Goal: Task Accomplishment & Management: Complete application form

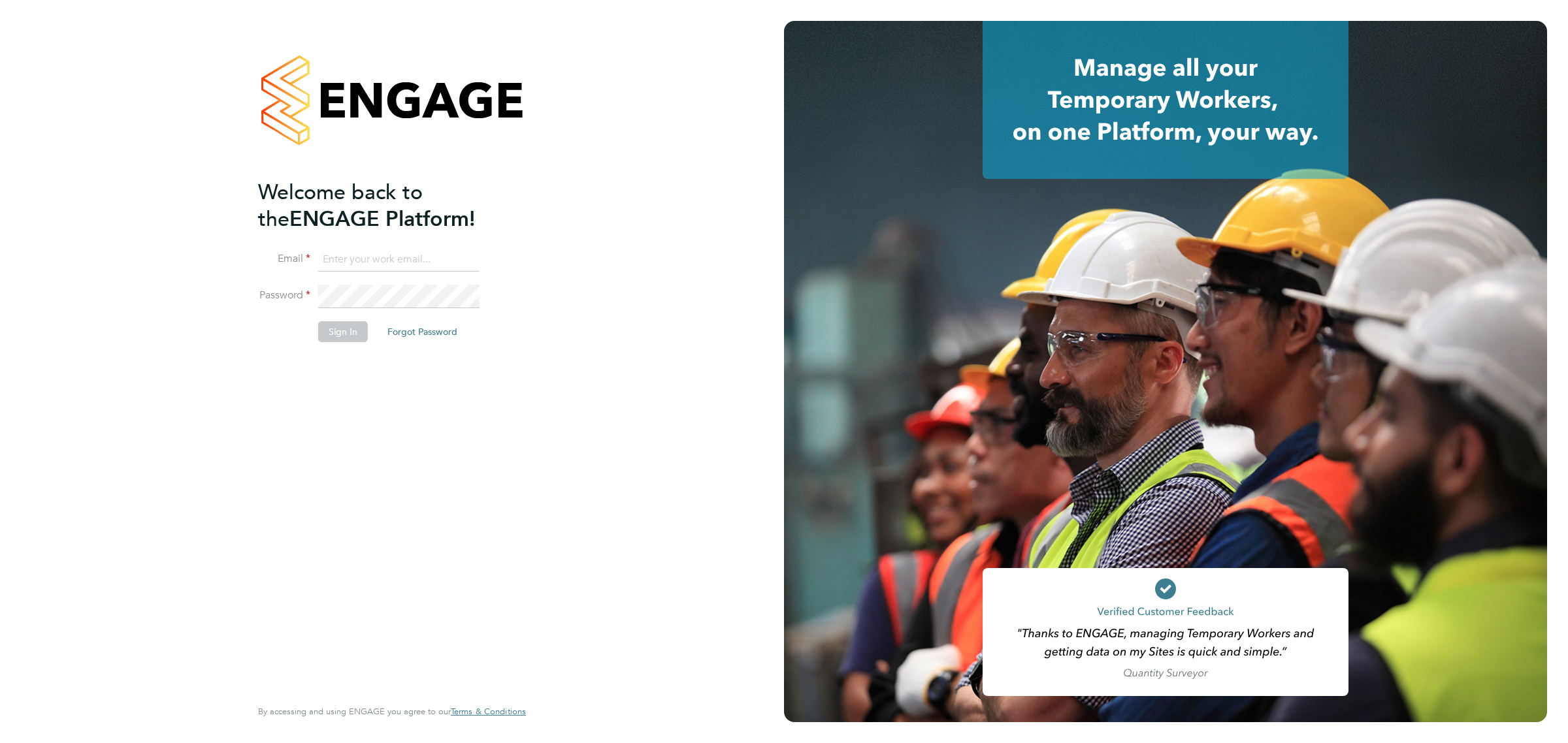
type input "vicki@bluewaterwales.com"
click at [351, 337] on button "Sign In" at bounding box center [343, 331] width 49 height 21
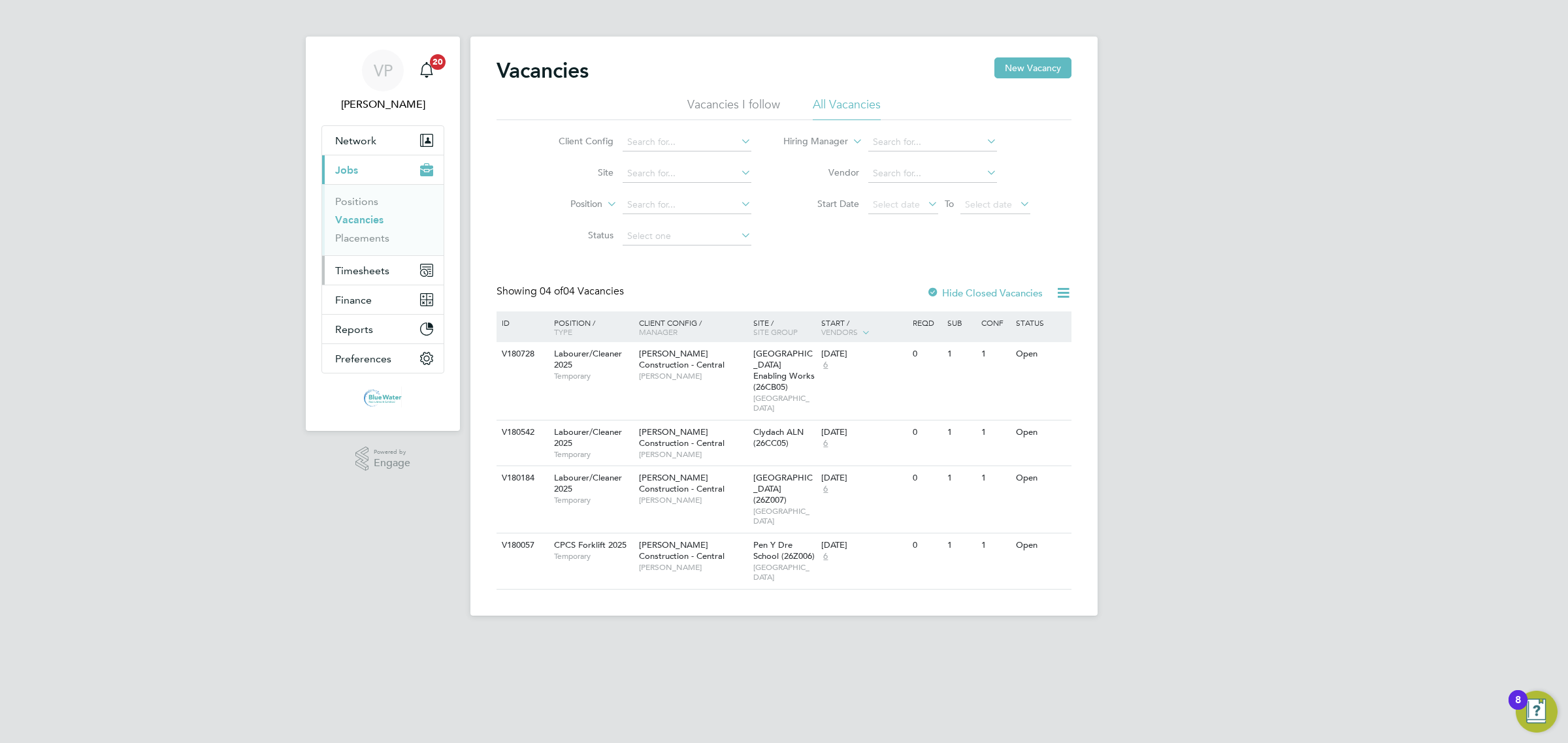
click at [352, 276] on span "Timesheets" at bounding box center [363, 271] width 54 height 13
click at [363, 240] on li "Timesheets" at bounding box center [384, 234] width 98 height 18
click at [366, 233] on link "Timesheets" at bounding box center [363, 231] width 54 height 13
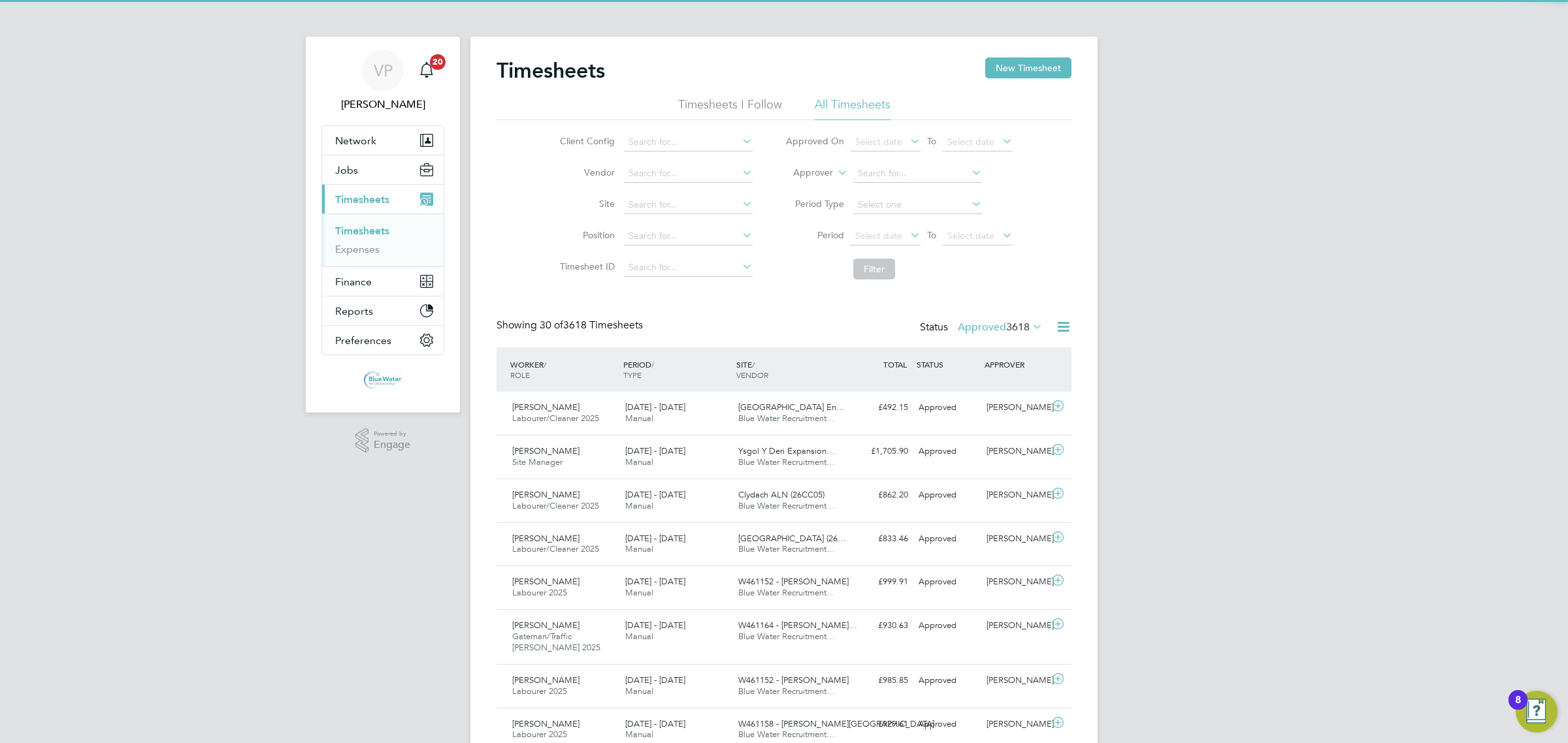
click at [1010, 328] on span "3618" at bounding box center [1017, 327] width 23 height 13
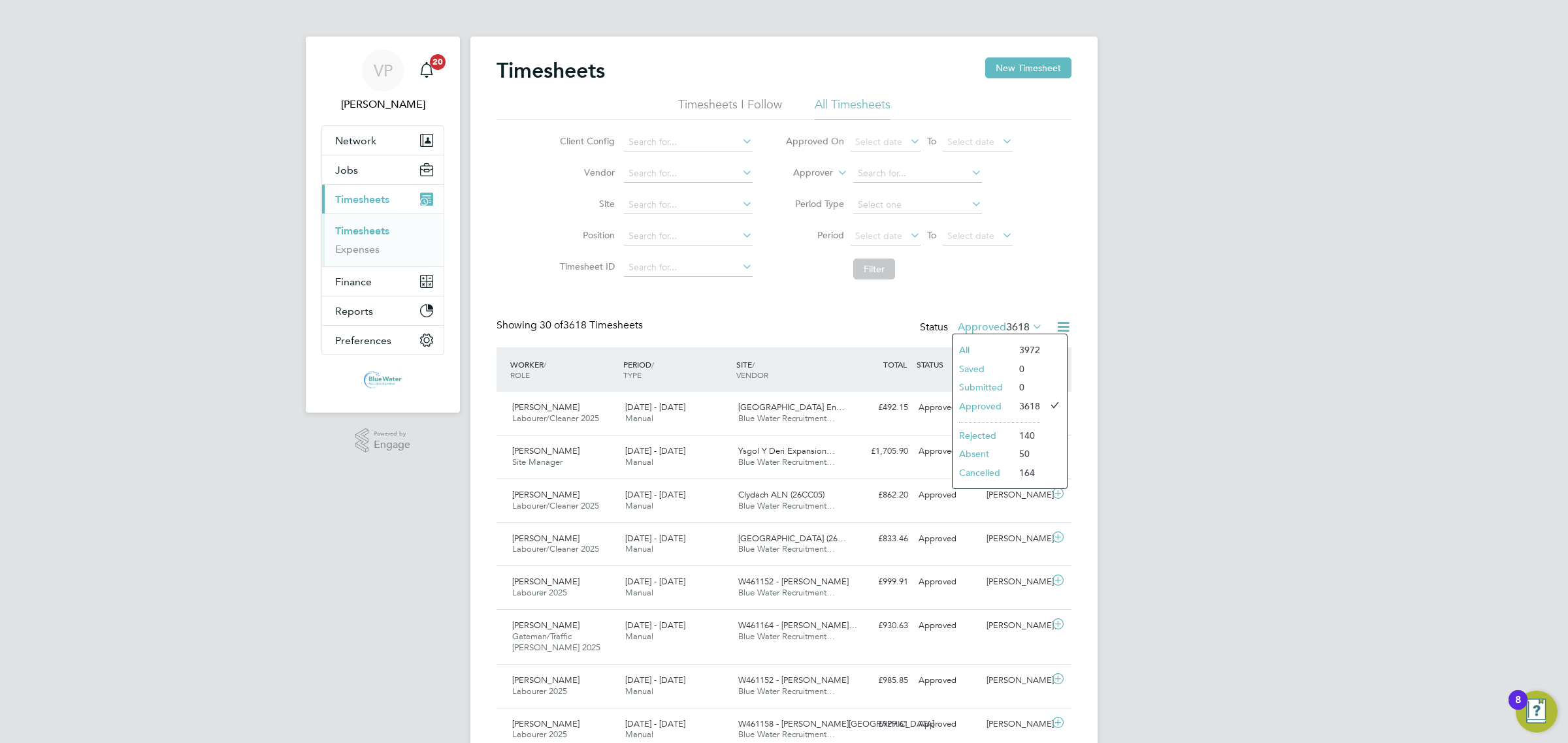
click at [999, 433] on li "Rejected" at bounding box center [982, 435] width 60 height 18
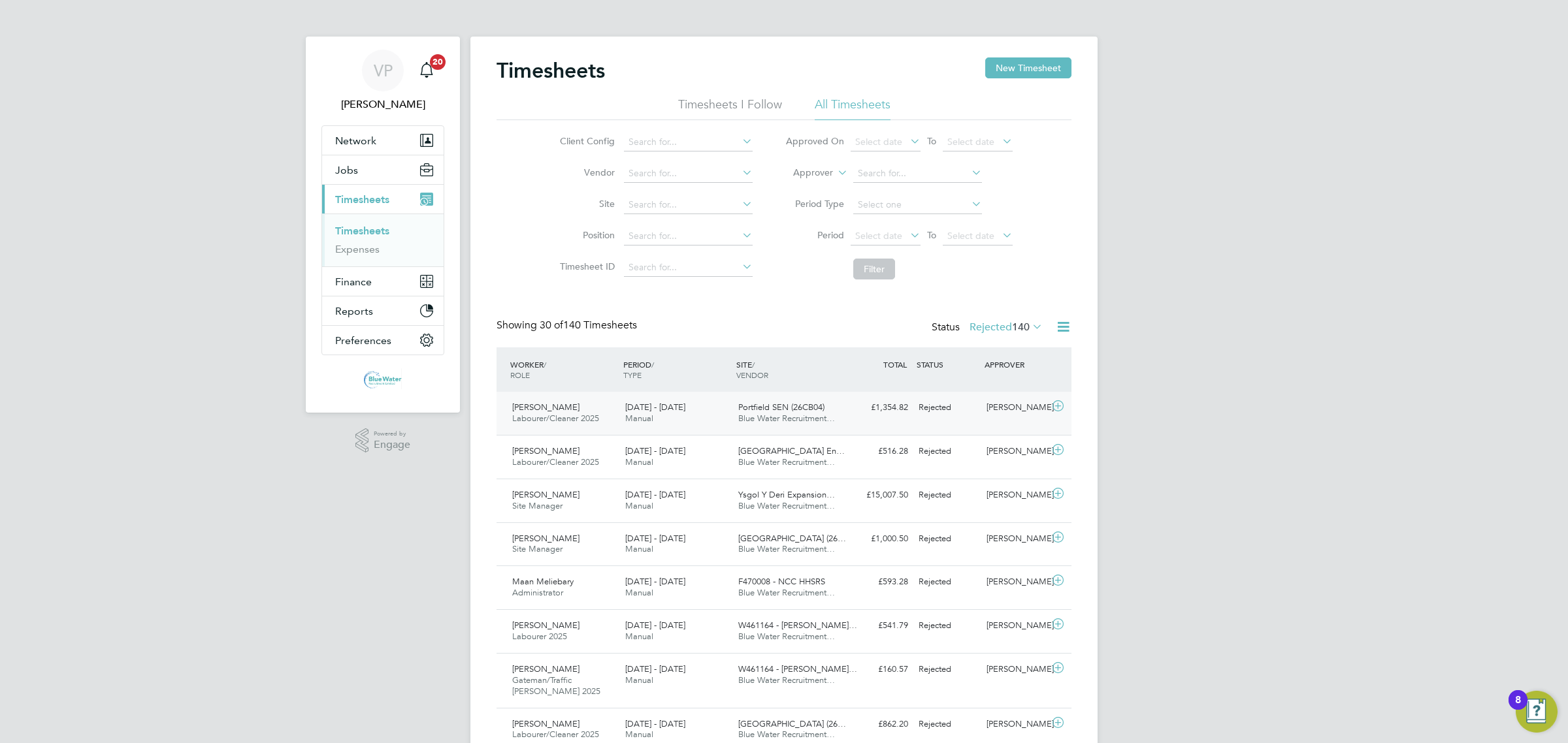
click at [877, 425] on div "[PERSON_NAME] Labourer/Cleaner 2025 [DATE] - [DATE] [DATE] - [DATE] Manual Port…" at bounding box center [784, 414] width 575 height 43
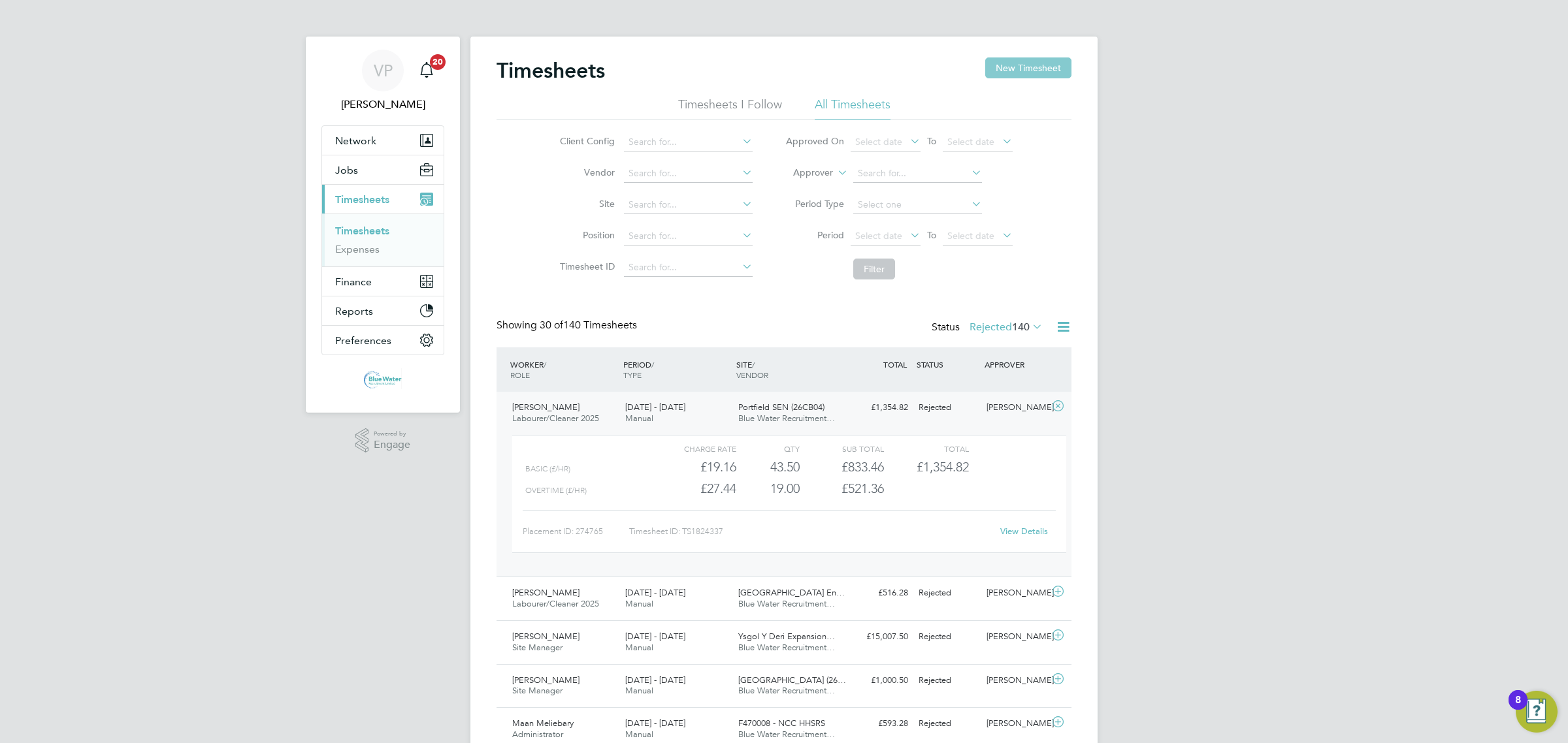
click at [1065, 67] on button "New Timesheet" at bounding box center [1028, 67] width 86 height 21
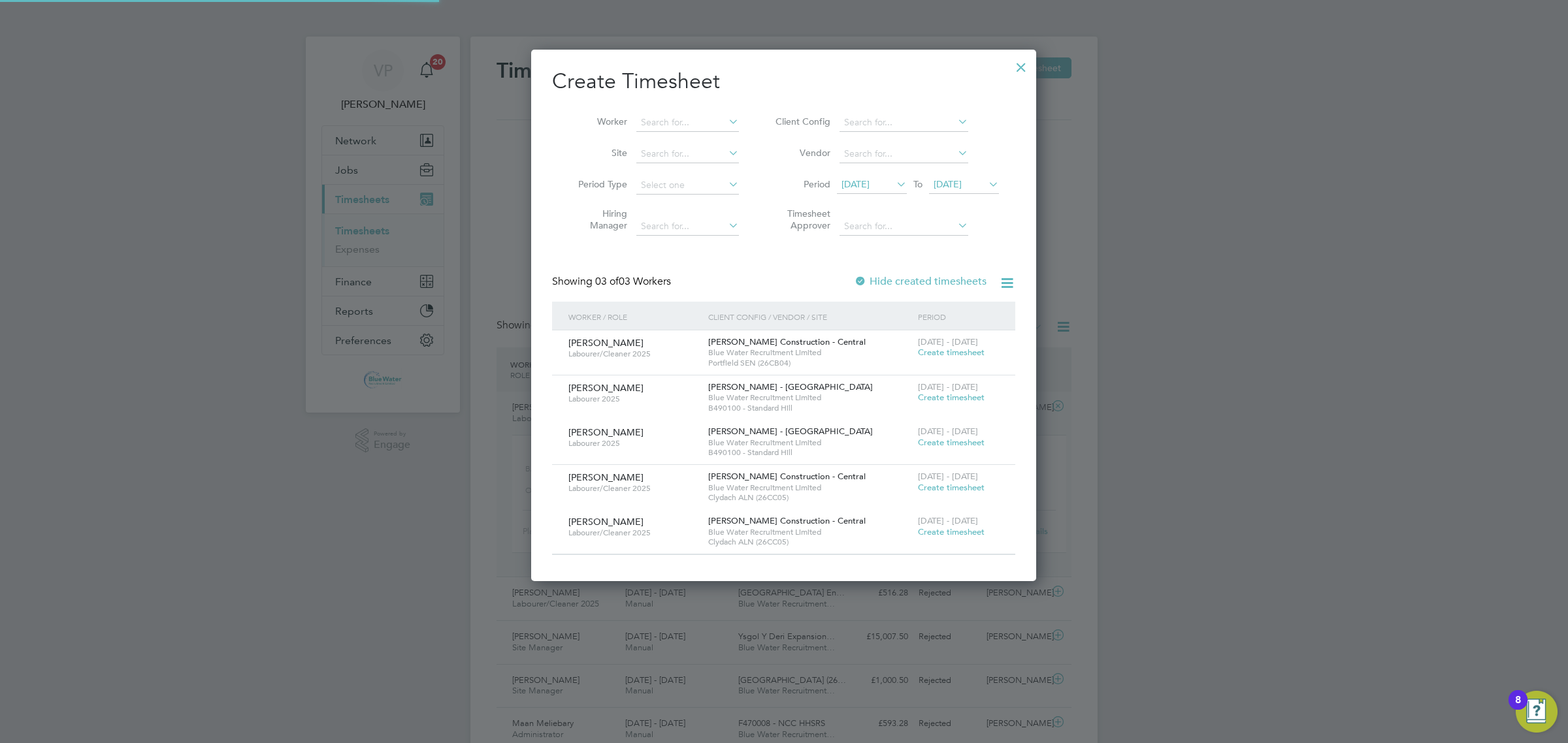
scroll to position [531, 505]
click at [870, 185] on span "[DATE]" at bounding box center [855, 184] width 28 height 12
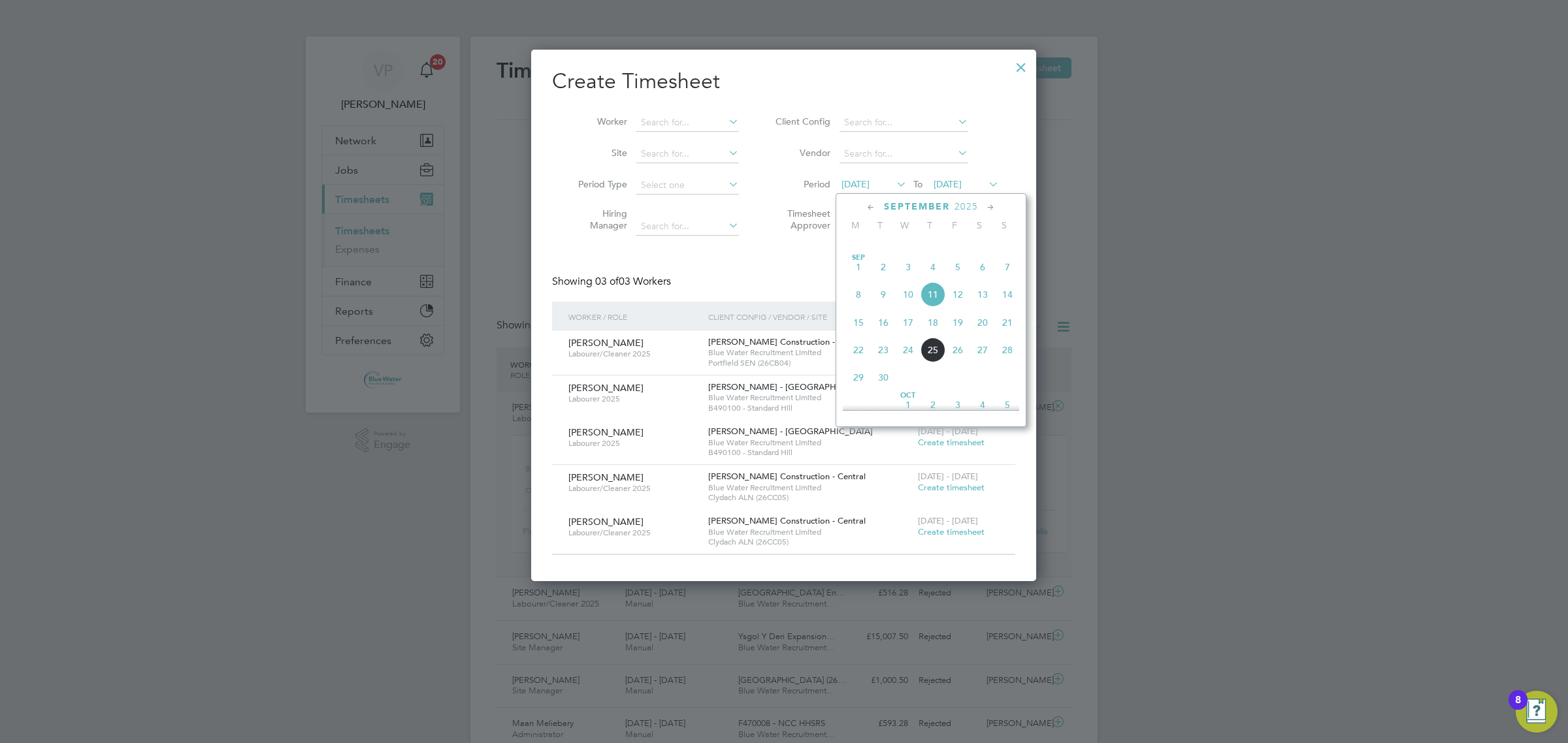
click at [857, 363] on span "22" at bounding box center [858, 350] width 25 height 25
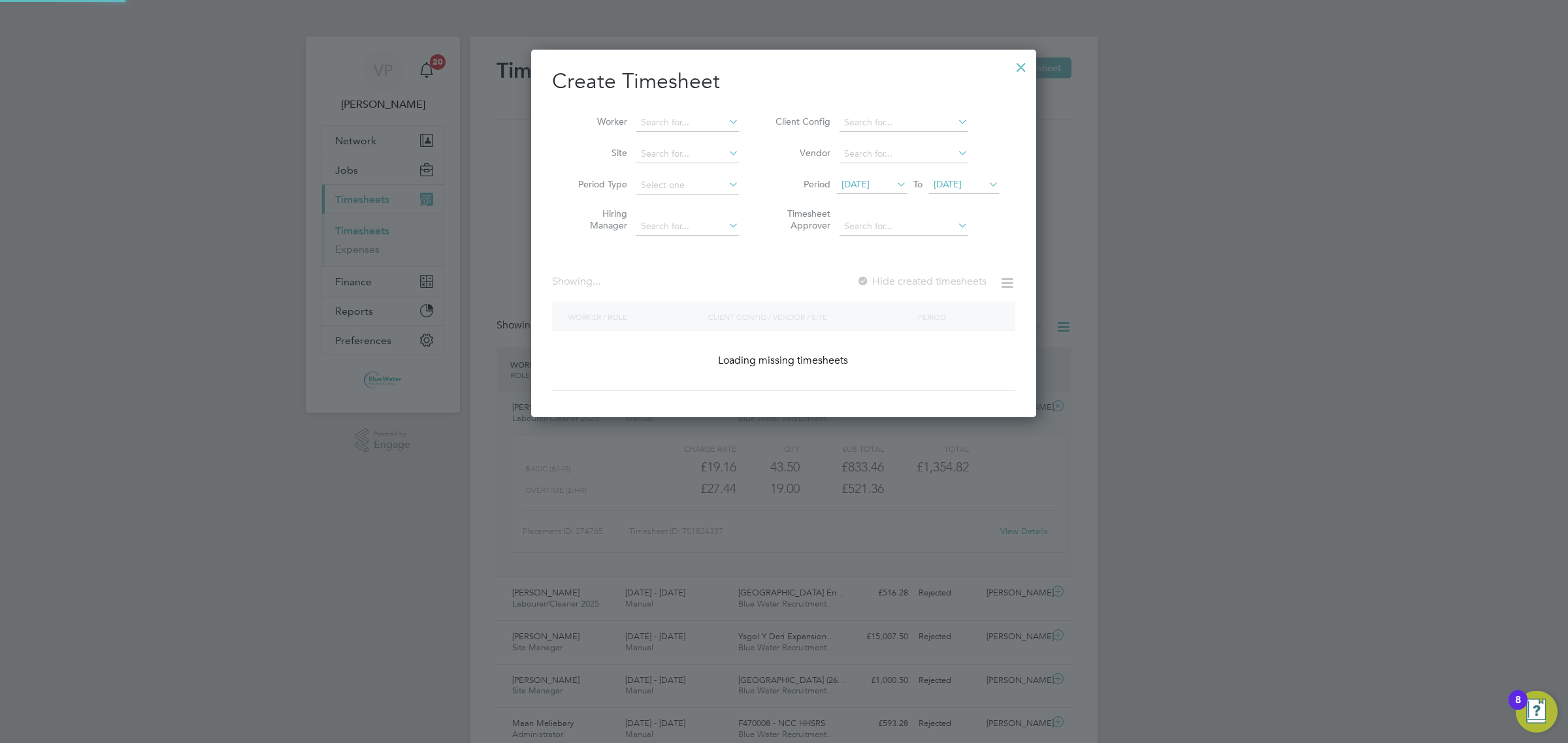
scroll to position [760, 505]
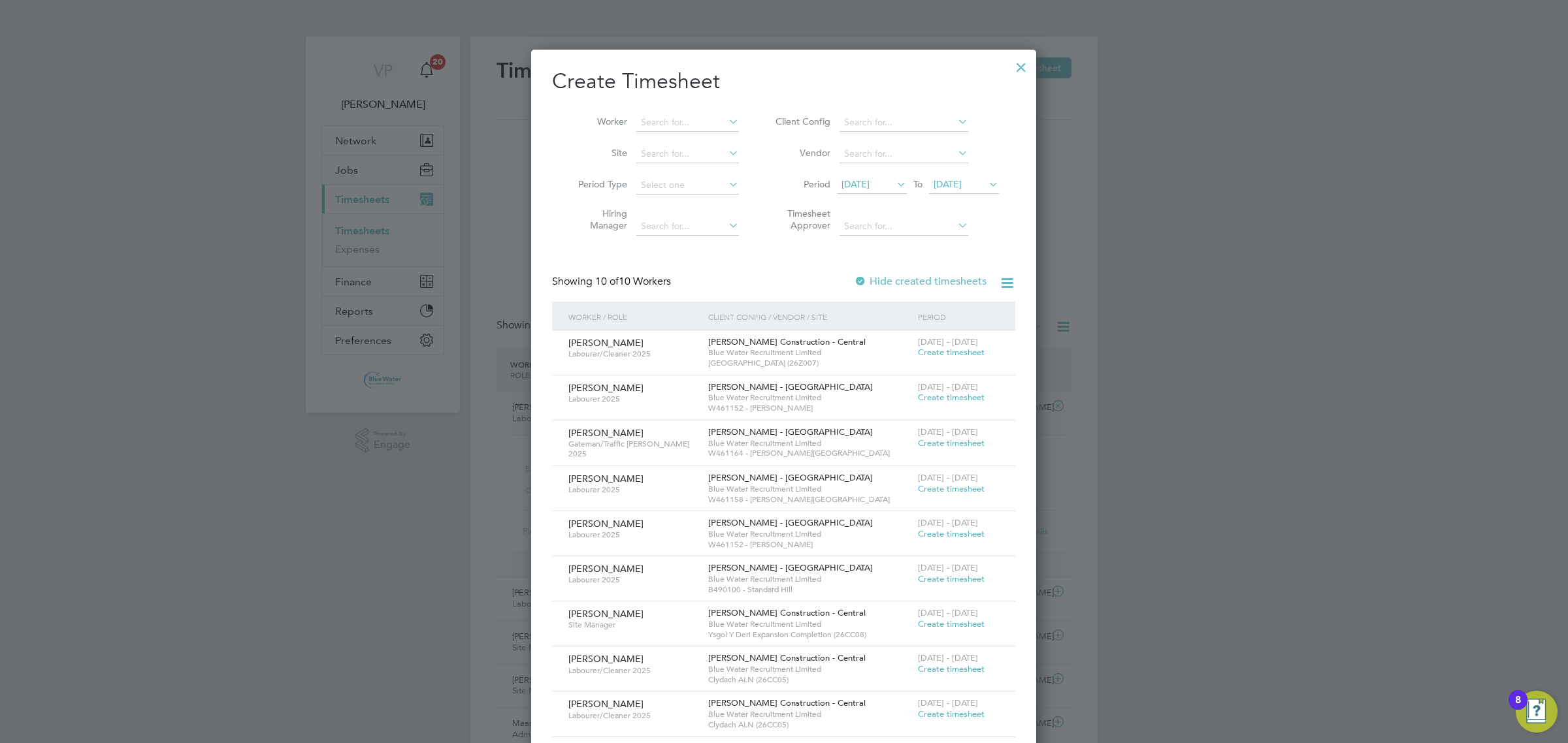
click at [858, 176] on span "[DATE]" at bounding box center [872, 185] width 70 height 18
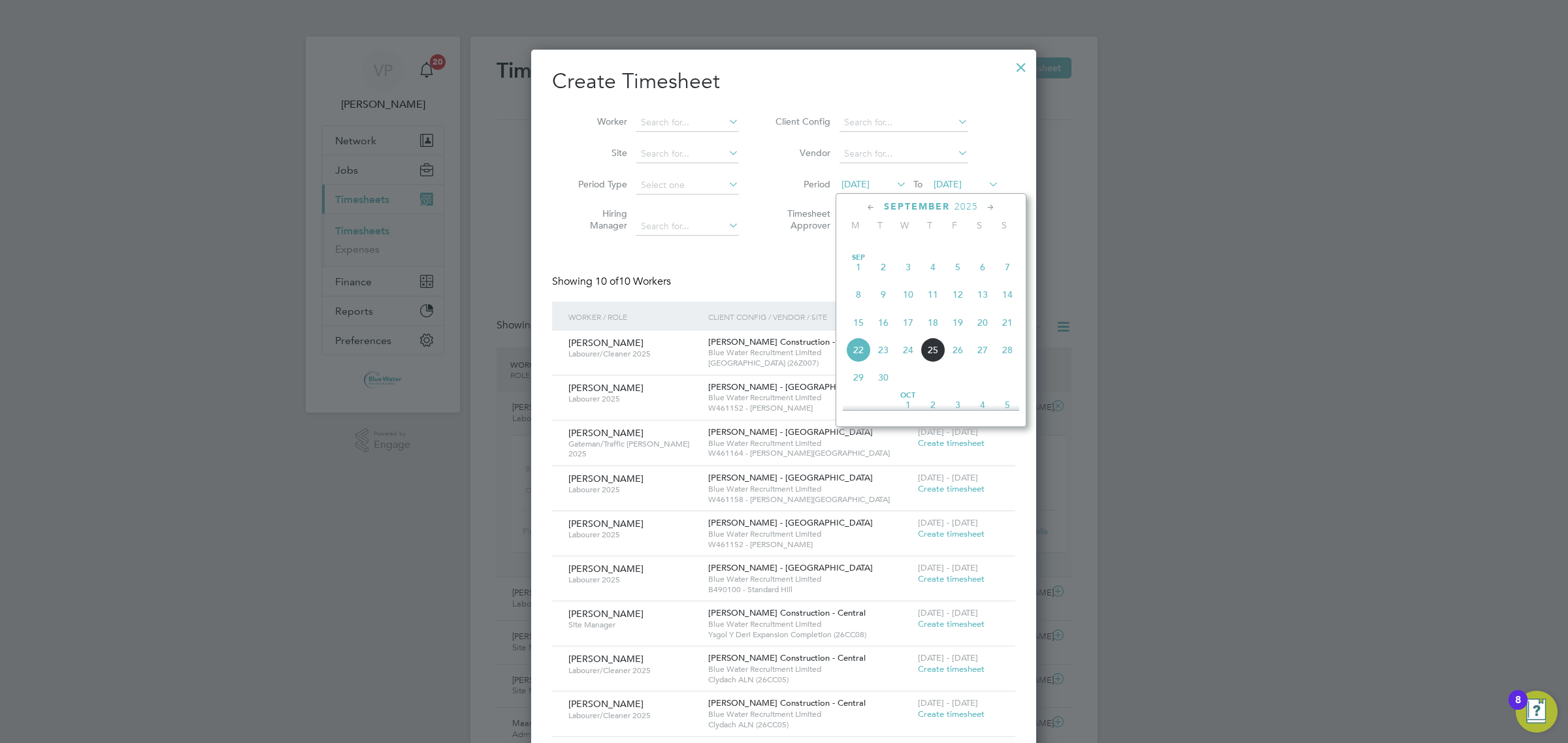
scroll to position [487, 0]
click at [863, 278] on span "15" at bounding box center [858, 265] width 25 height 25
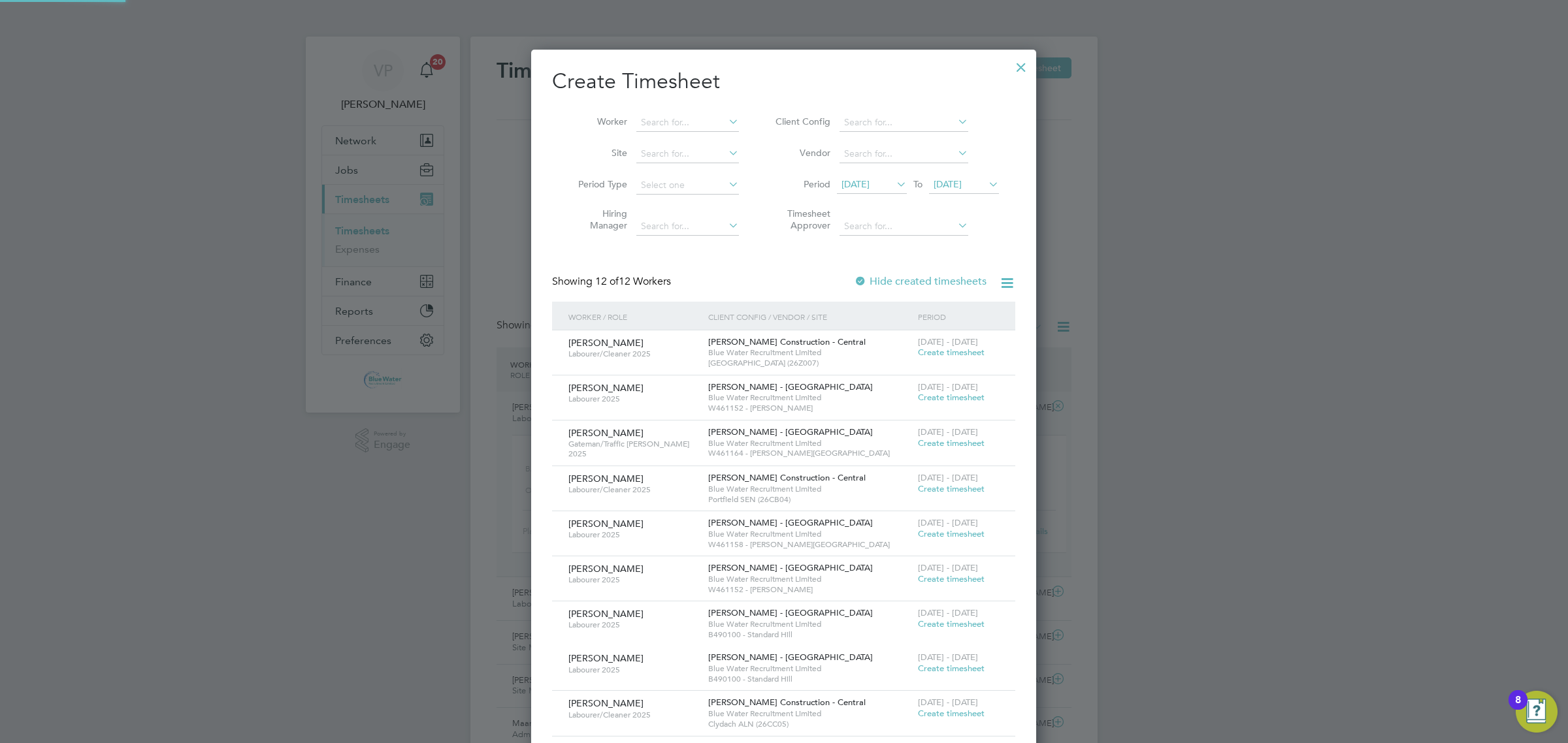
scroll to position [895, 505]
click at [939, 492] on span "Create timesheet" at bounding box center [951, 488] width 67 height 11
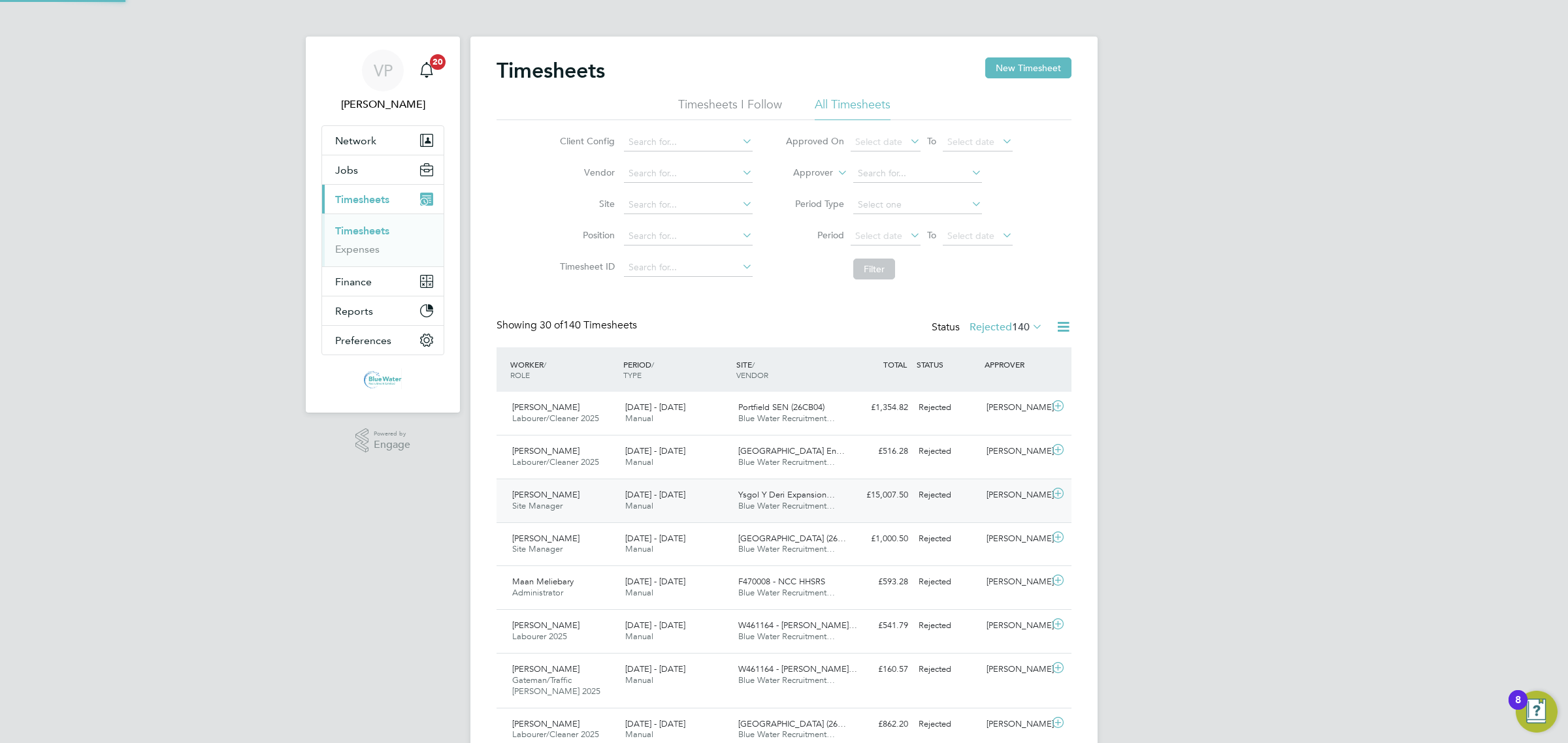
scroll to position [32, 113]
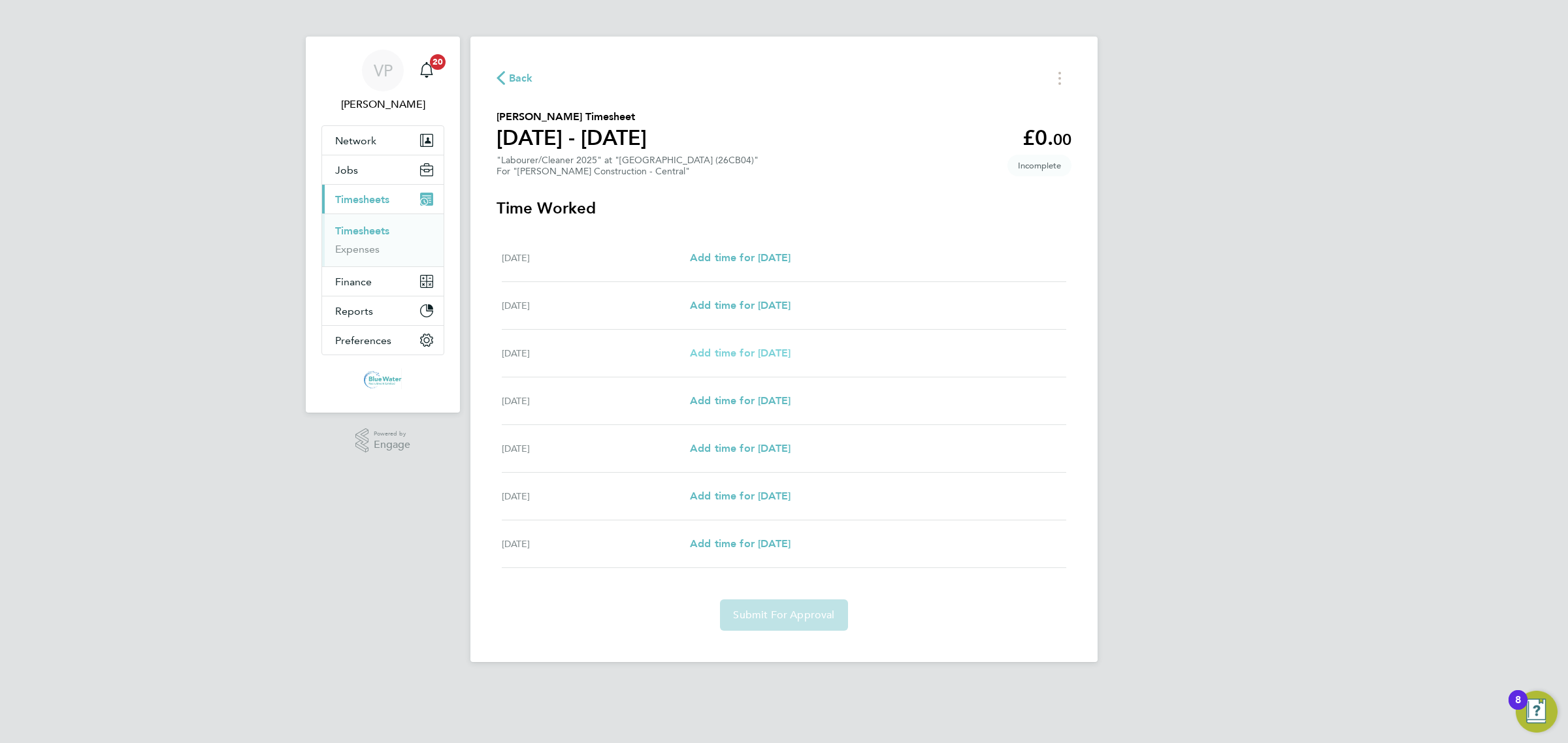
click at [769, 350] on span "Add time for [DATE]" at bounding box center [740, 354] width 101 height 13
select select "30"
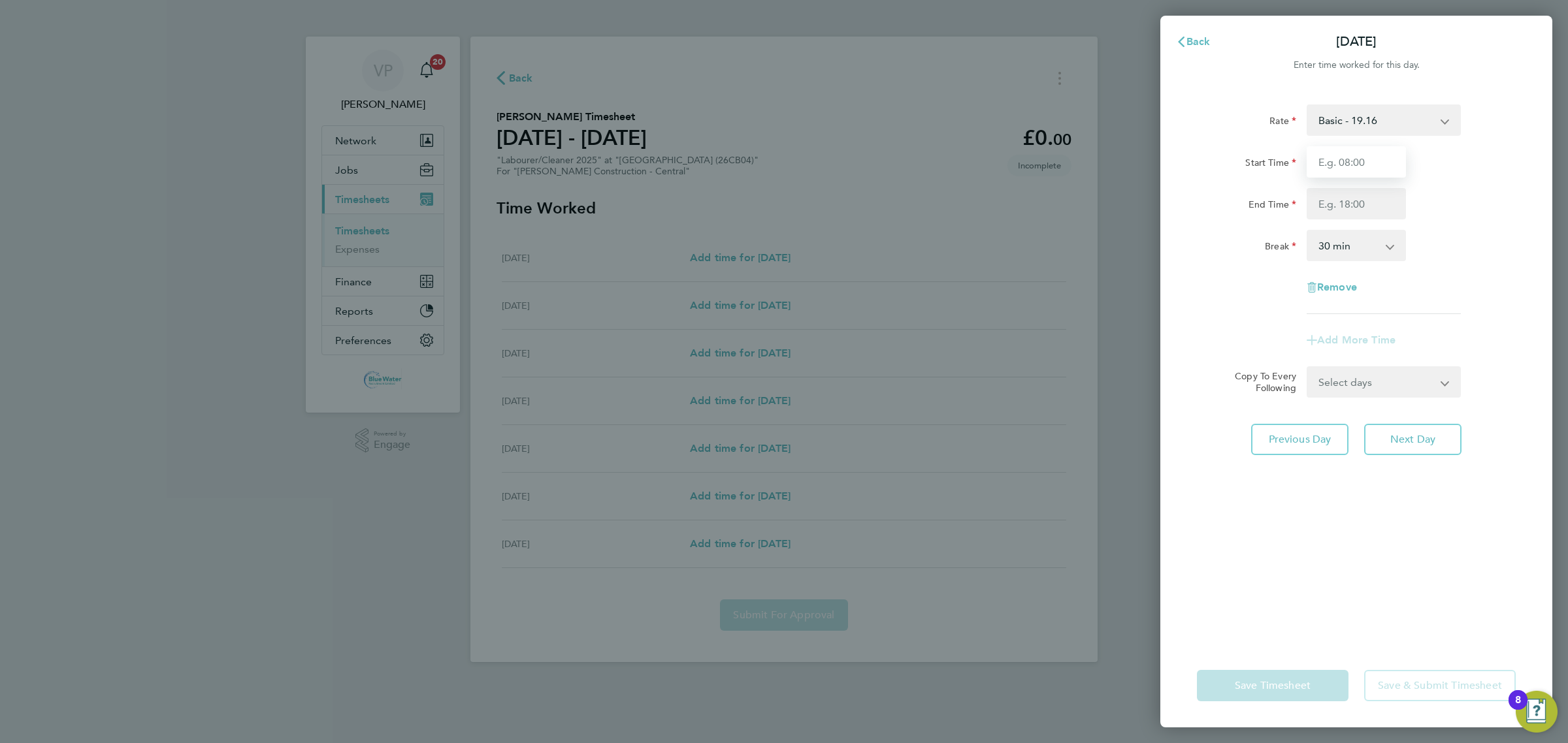
click at [1392, 175] on input "Start Time" at bounding box center [1356, 162] width 99 height 31
type input "07:30"
click at [1371, 196] on input "End Time" at bounding box center [1356, 203] width 99 height 31
type input "1"
type input "17:30"
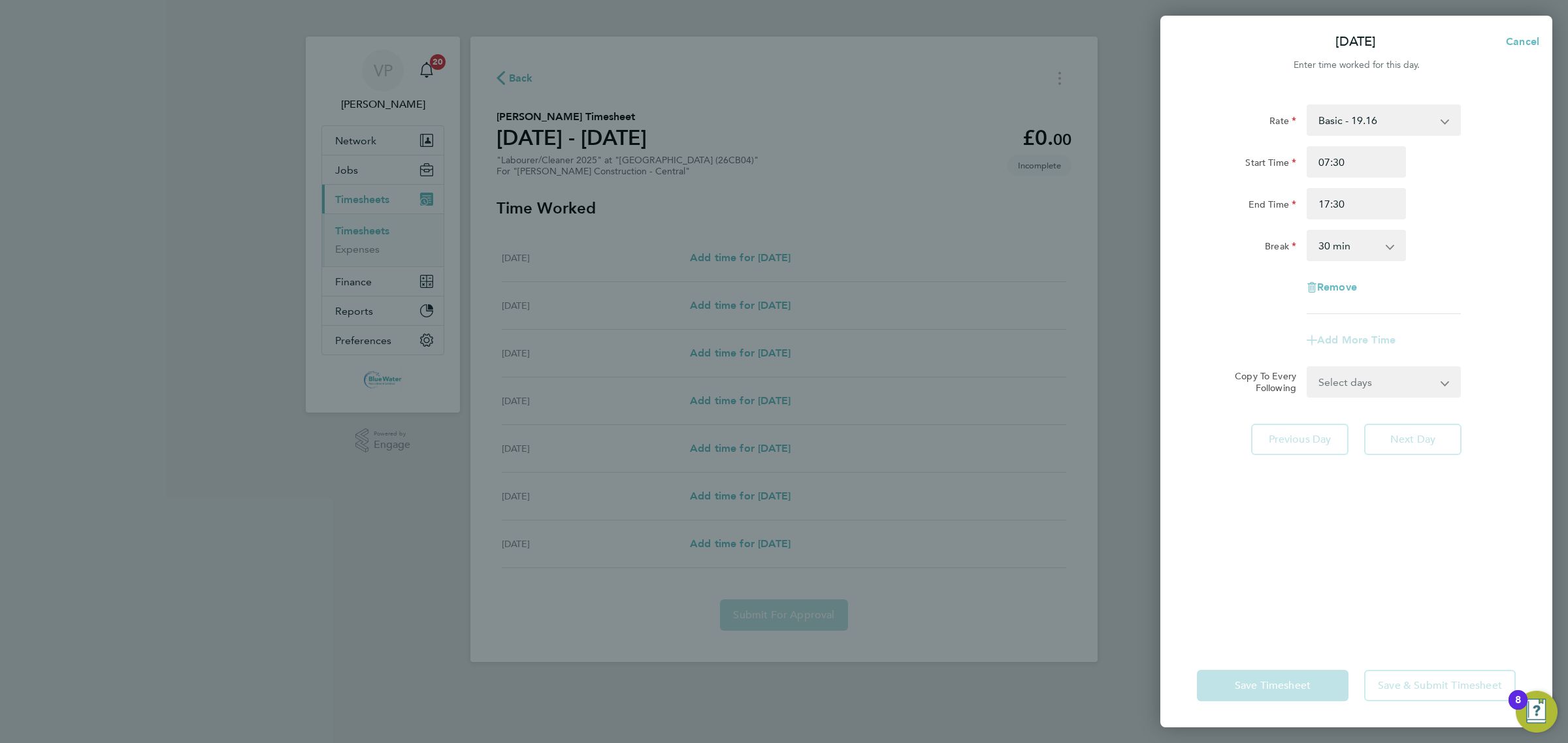
click at [1187, 372] on div "Rate Basic - 19.16 Overtime - 27.44 Start Time 07:30 End Time 17:30 Break 0 min…" at bounding box center [1357, 366] width 392 height 555
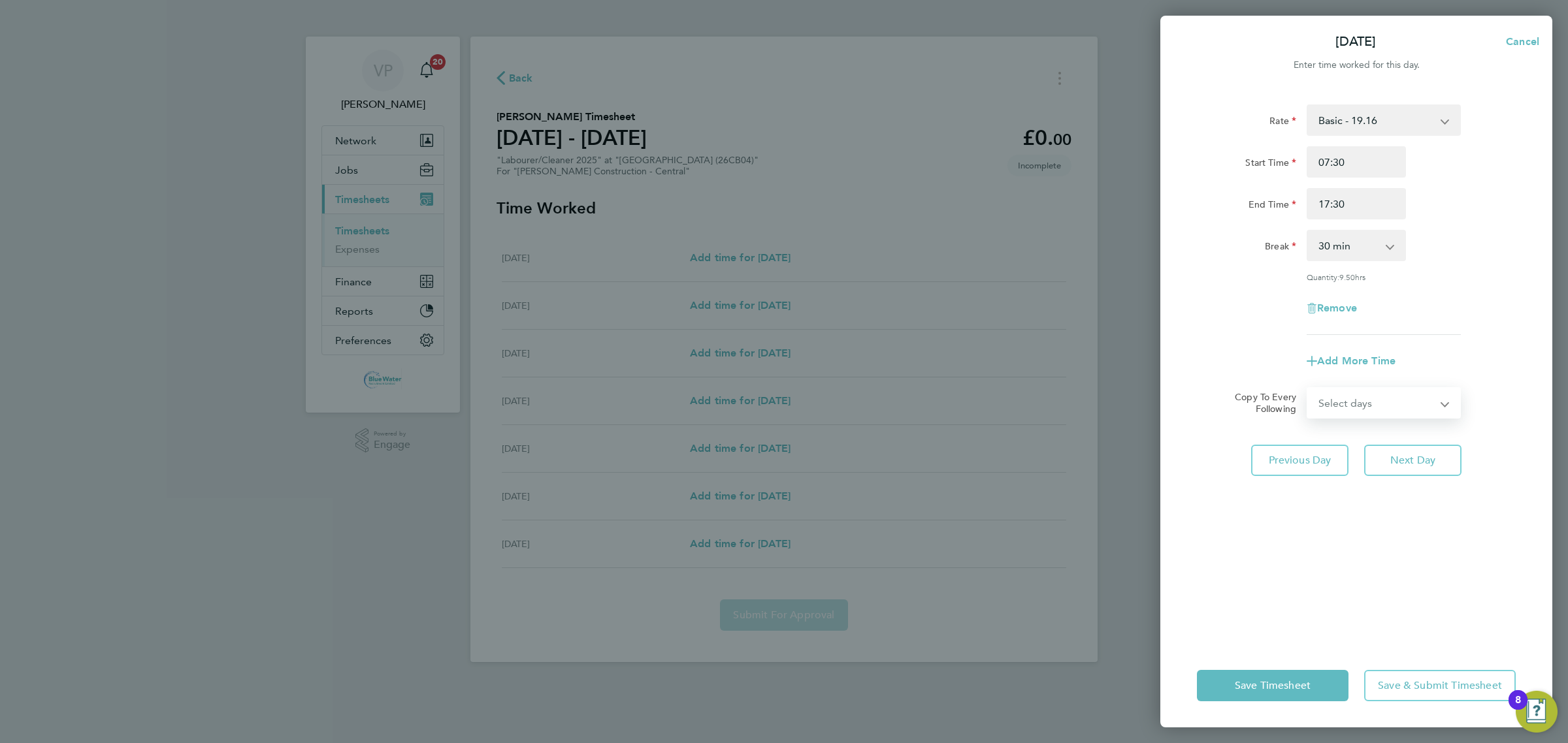
click at [1409, 409] on select "Select days Day [DATE] [DATE] [DATE] [DATE]" at bounding box center [1376, 403] width 138 height 29
select select "TUE"
click at [1308, 389] on select "Select days Day [DATE] [DATE] [DATE] [DATE]" at bounding box center [1376, 403] width 138 height 29
select select "[DATE]"
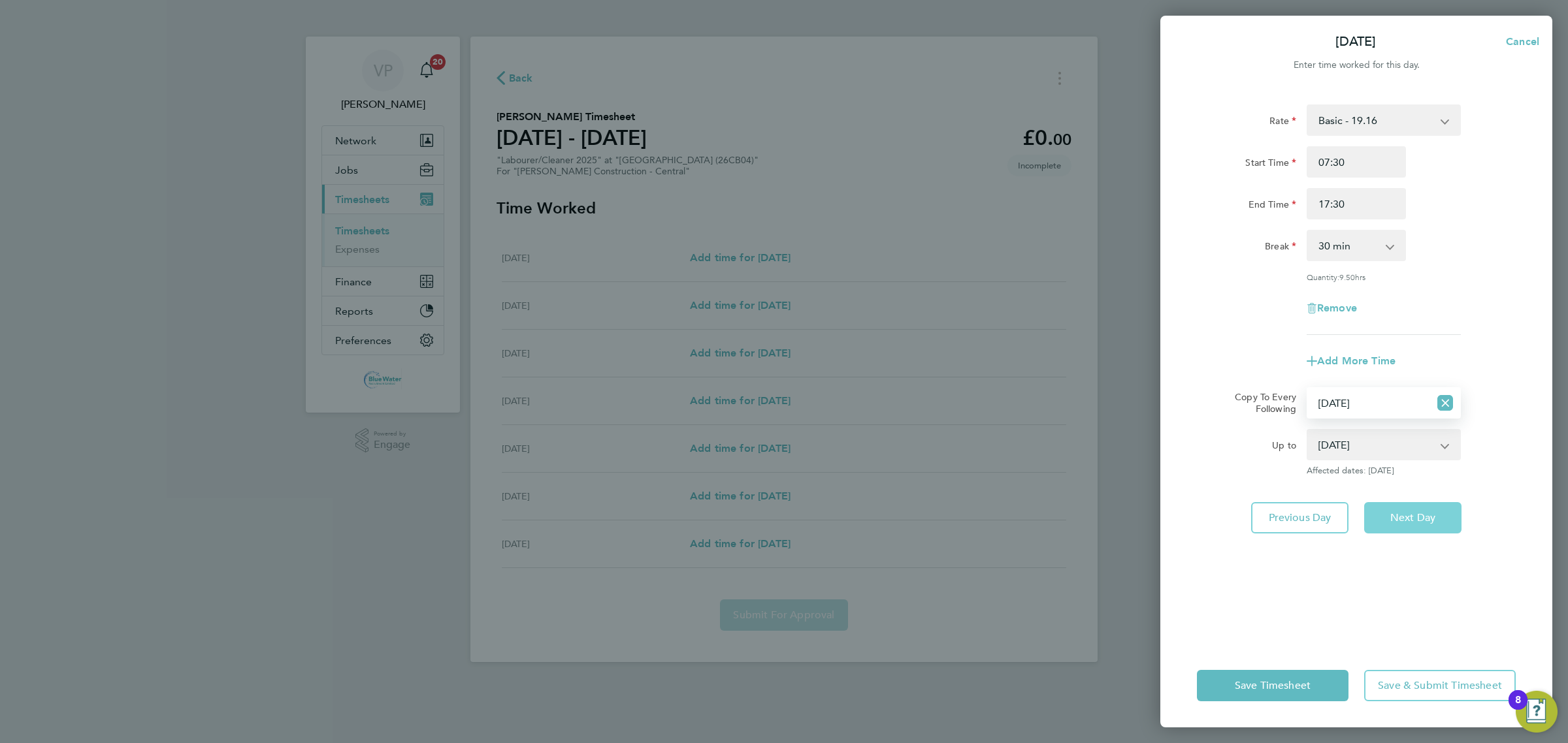
click at [1416, 507] on button "Next Day" at bounding box center [1412, 517] width 97 height 31
select select "30"
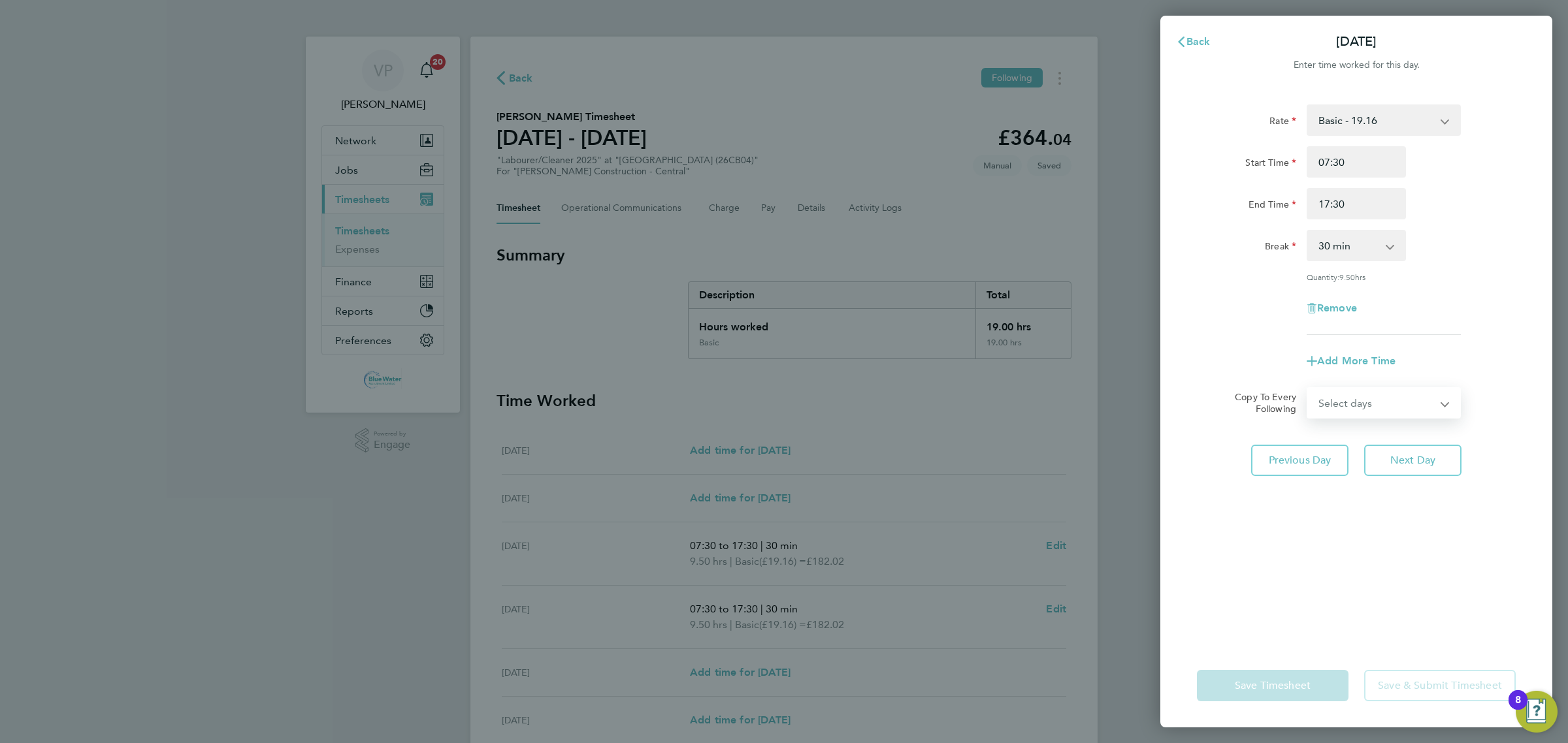
click at [1346, 399] on select "Select days Day [DATE] [DATE] [DATE]" at bounding box center [1376, 403] width 138 height 29
select select "WED"
click at [1308, 389] on select "Select days Day [DATE] [DATE] [DATE]" at bounding box center [1376, 403] width 138 height 29
select select "[DATE]"
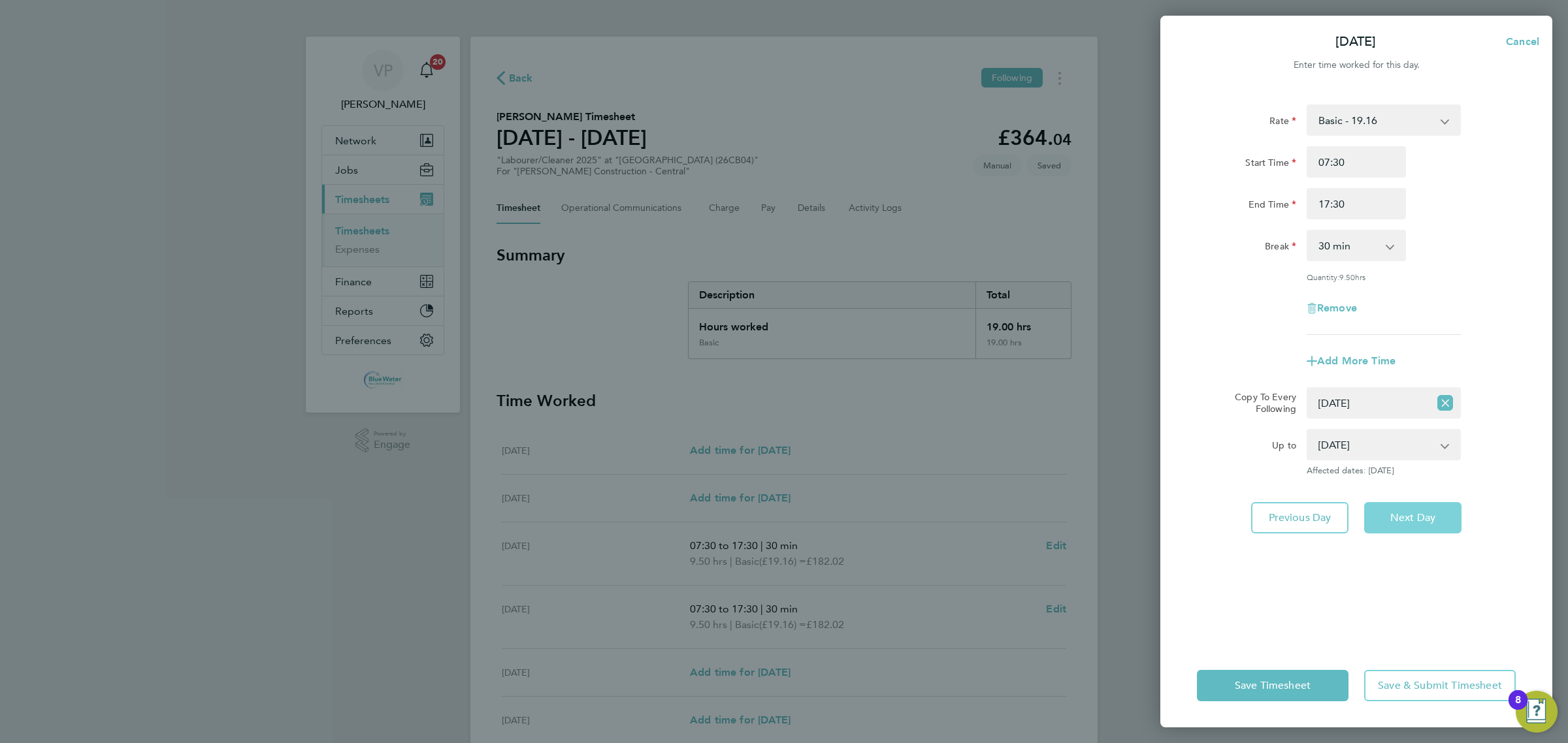
click at [1411, 516] on span "Next Day" at bounding box center [1412, 518] width 45 height 13
select select "0: null"
select select "30"
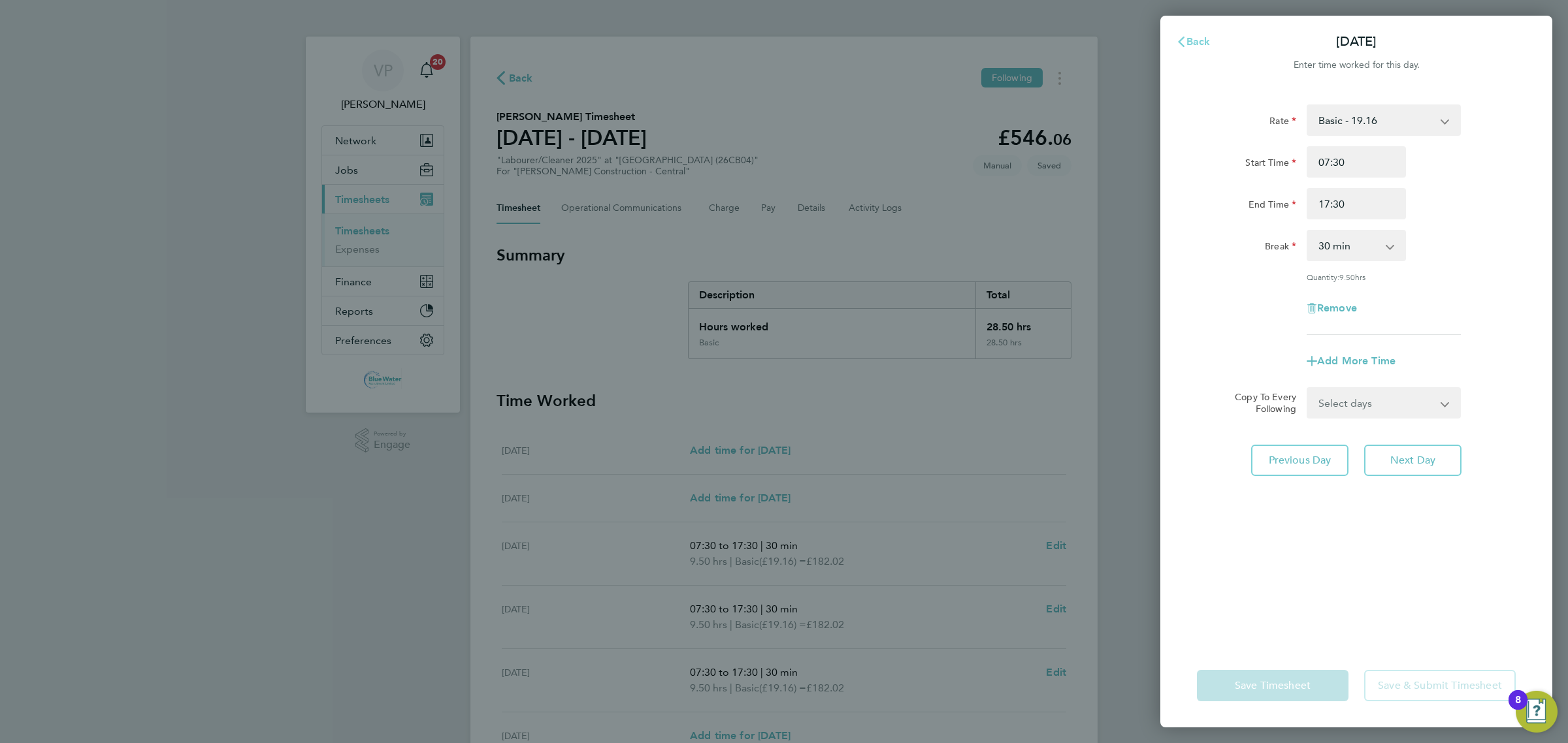
click at [1179, 37] on icon "button" at bounding box center [1181, 42] width 11 height 11
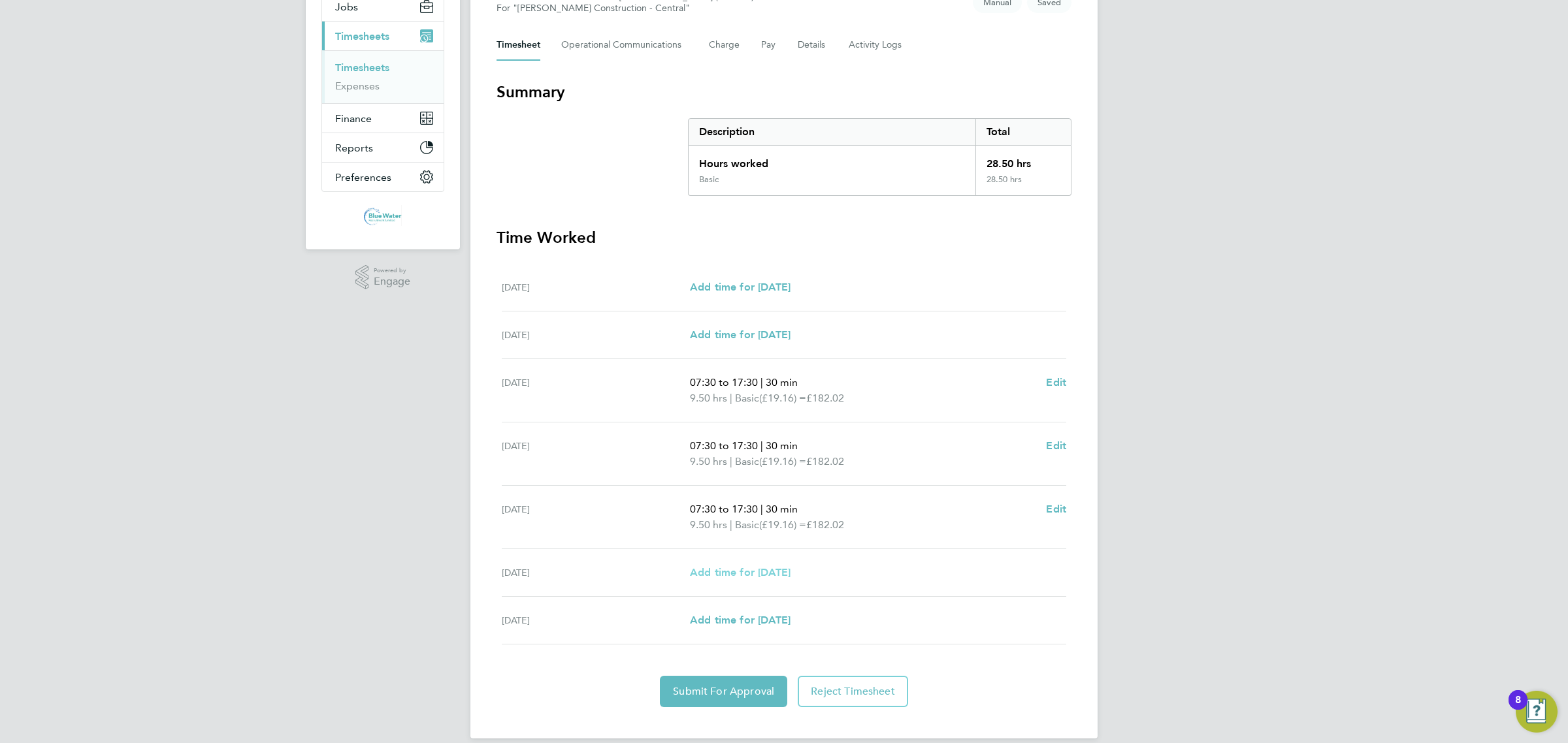
click at [776, 570] on span "Add time for [DATE]" at bounding box center [740, 573] width 101 height 13
select select "30"
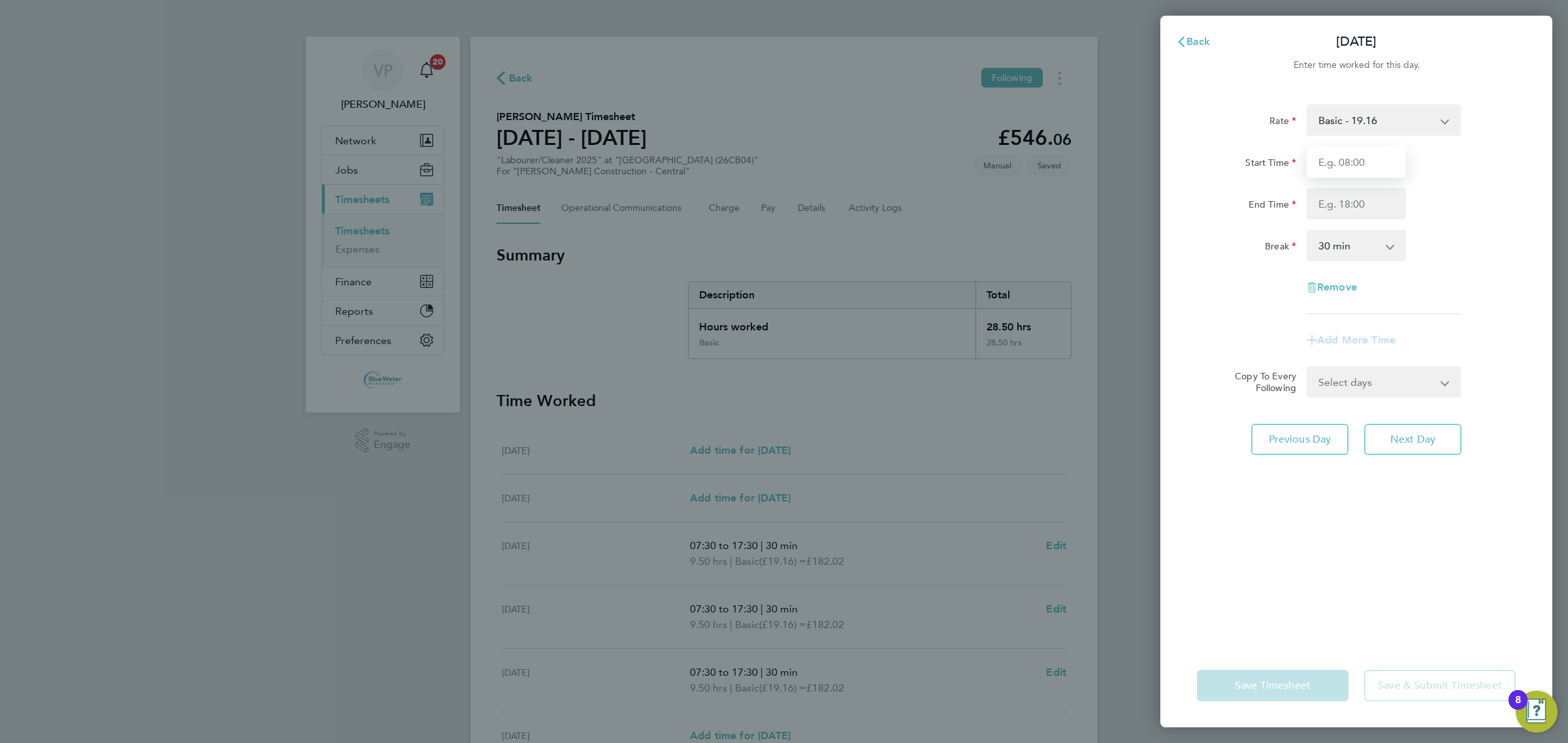
click at [1366, 168] on input "Start Time" at bounding box center [1356, 162] width 99 height 31
type input "08:00"
click at [1348, 199] on input "End Time" at bounding box center [1356, 203] width 99 height 31
click at [1263, 282] on div "Rate Basic - 19.16 Overtime - 27.44 Start Time 08:00 End Time 14:45 Break 0 min…" at bounding box center [1356, 209] width 318 height 210
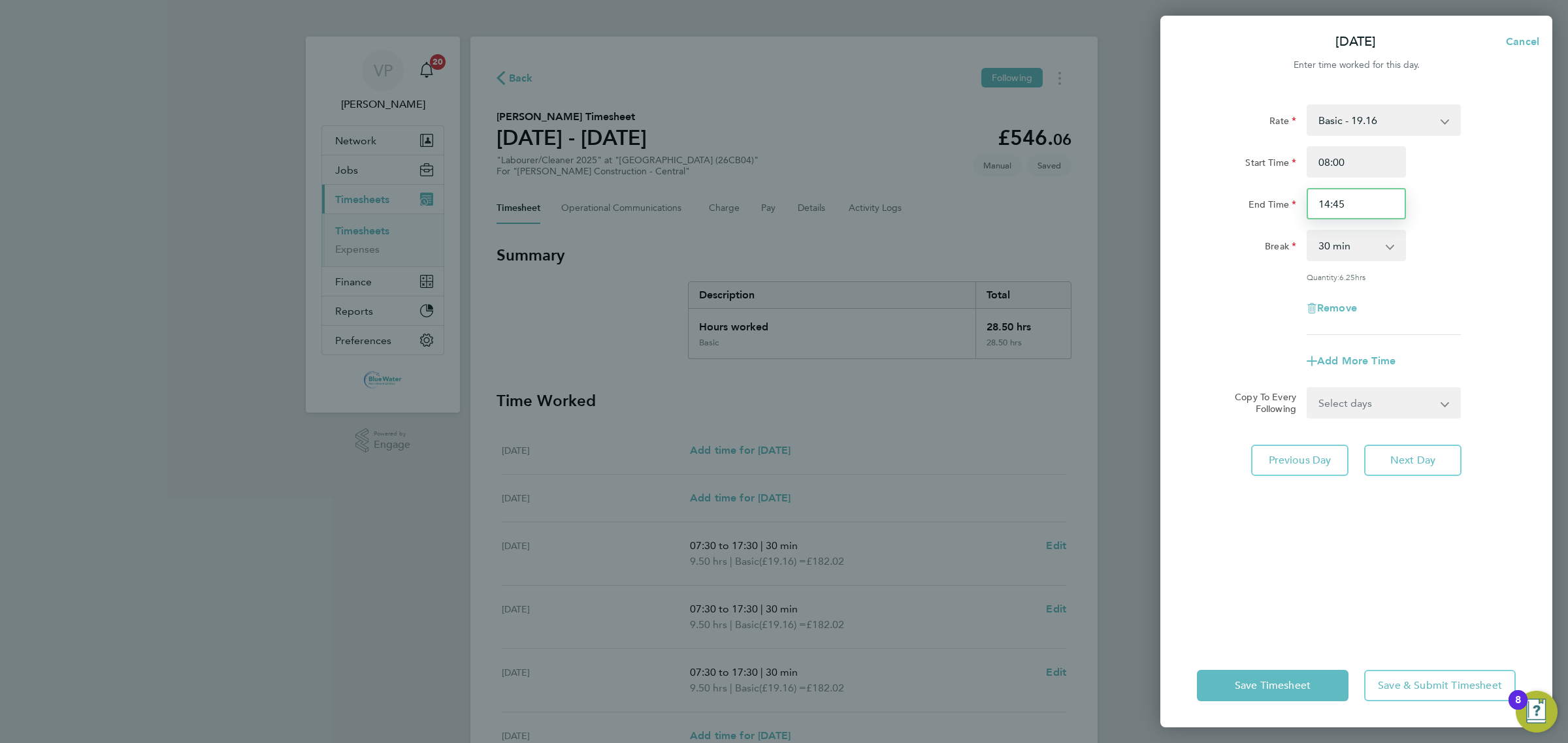
click at [1323, 204] on input "14:45" at bounding box center [1356, 203] width 99 height 31
type input "15:15"
click at [1246, 298] on div "Remove" at bounding box center [1357, 308] width 329 height 31
click at [1261, 676] on button "Save Timesheet" at bounding box center [1272, 685] width 151 height 31
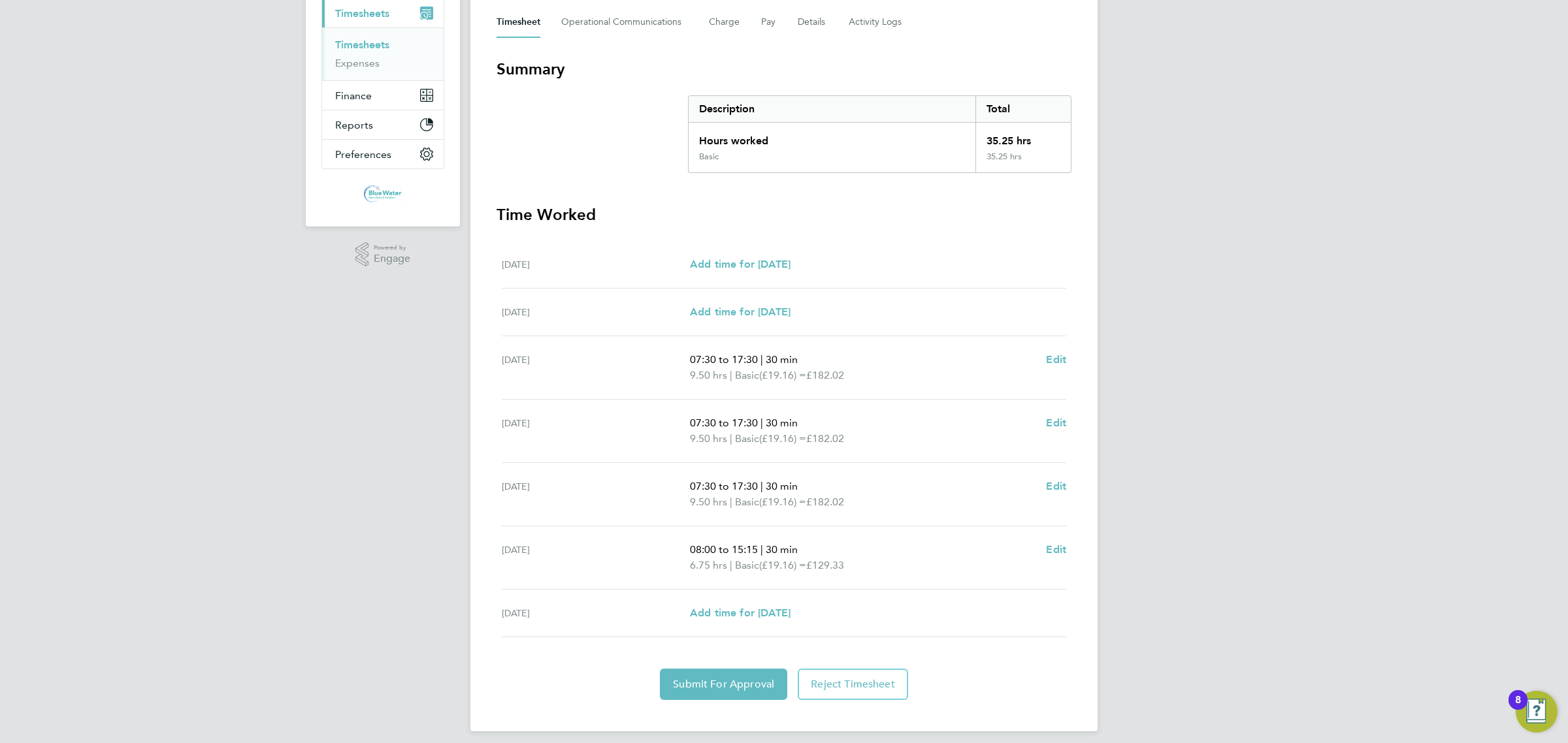
scroll to position [196, 0]
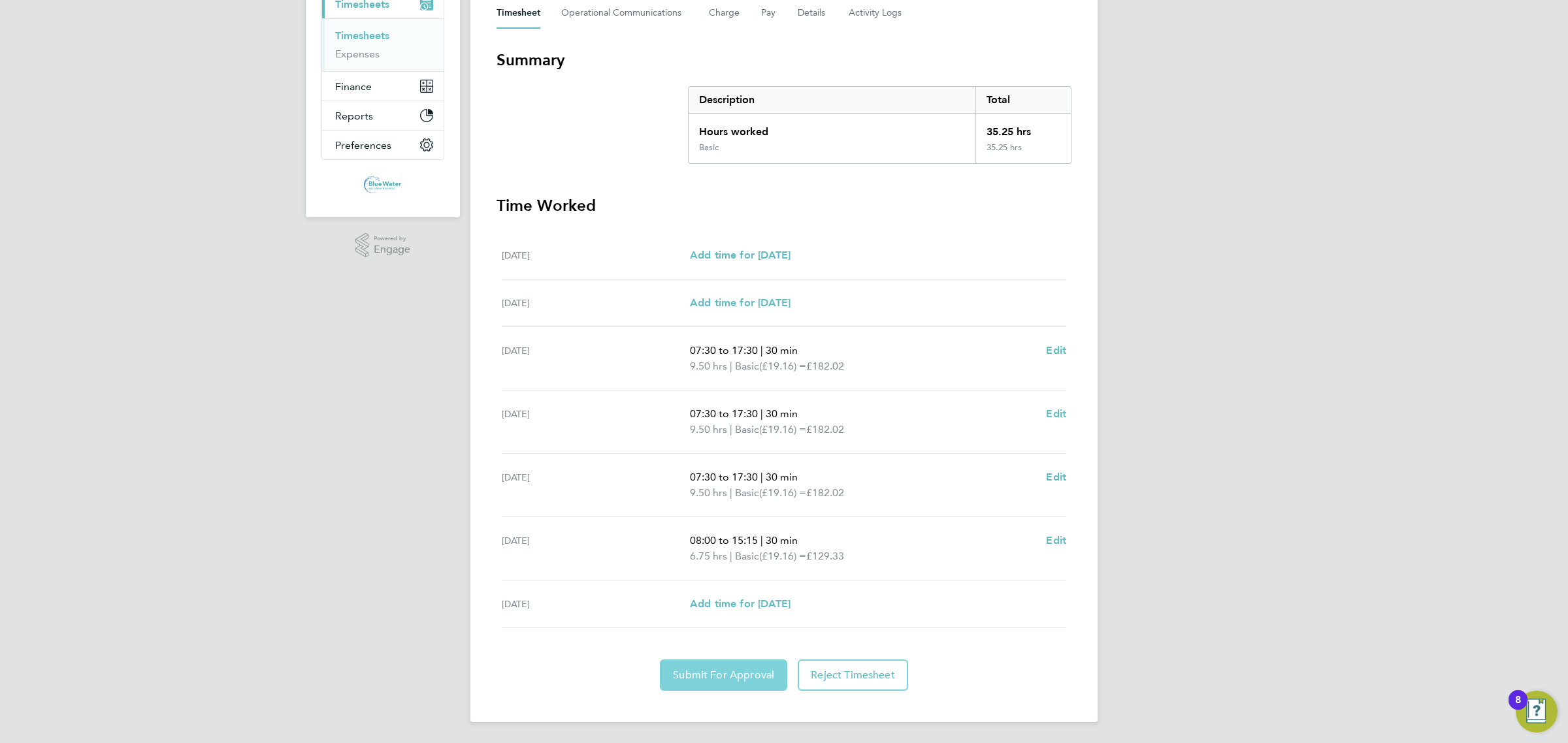
click at [757, 670] on span "Submit For Approval" at bounding box center [723, 676] width 102 height 13
